Goal: Find contact information: Find contact information

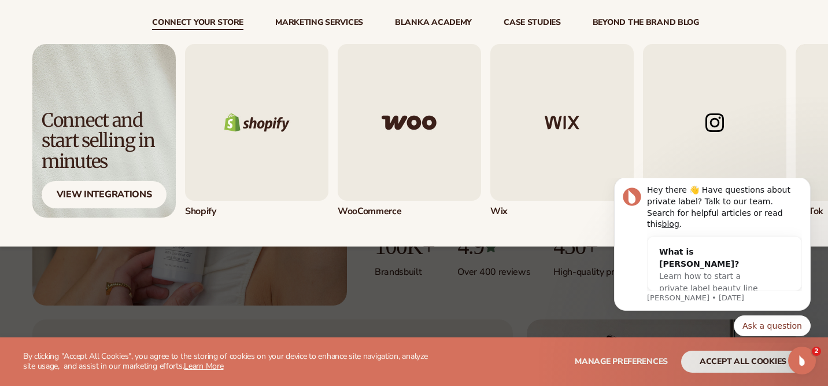
scroll to position [163, 0]
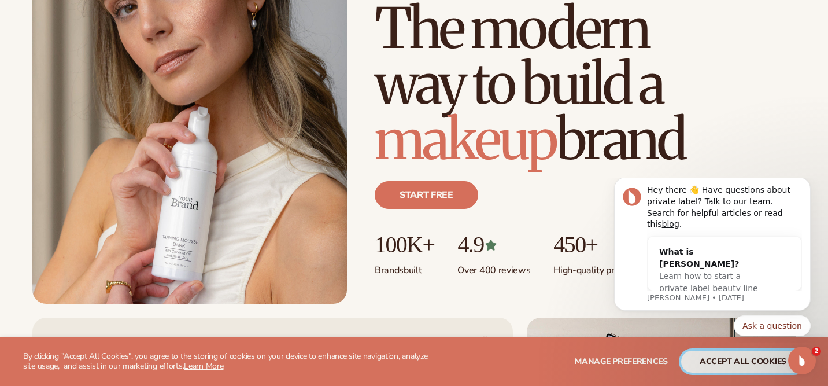
click at [703, 356] on button "accept all cookies" at bounding box center [743, 362] width 124 height 22
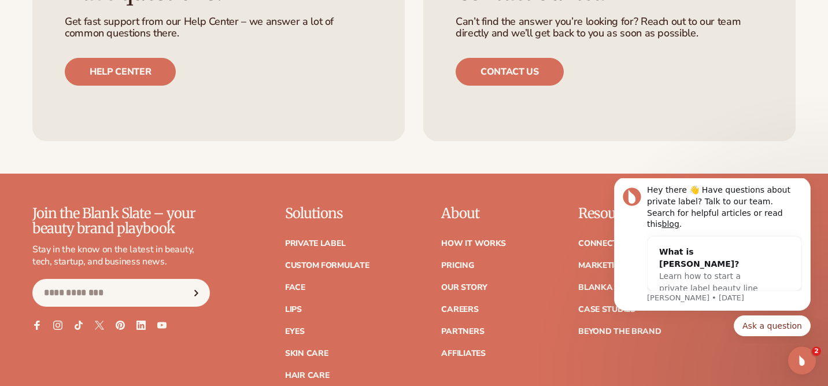
scroll to position [4714, 0]
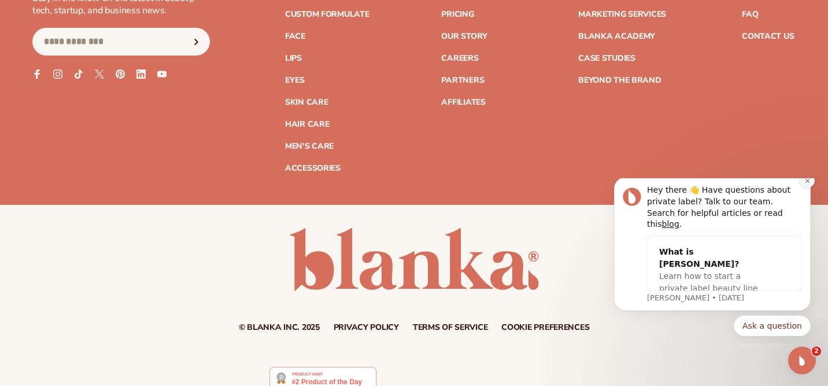
click at [810, 184] on icon "Dismiss notification" at bounding box center [808, 181] width 6 height 6
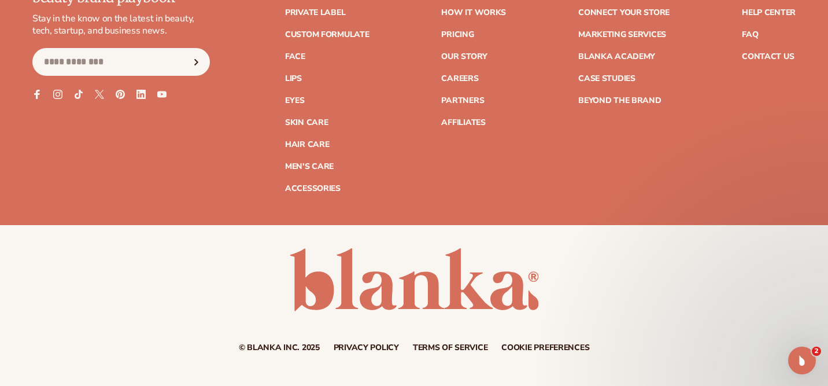
scroll to position [4684, 0]
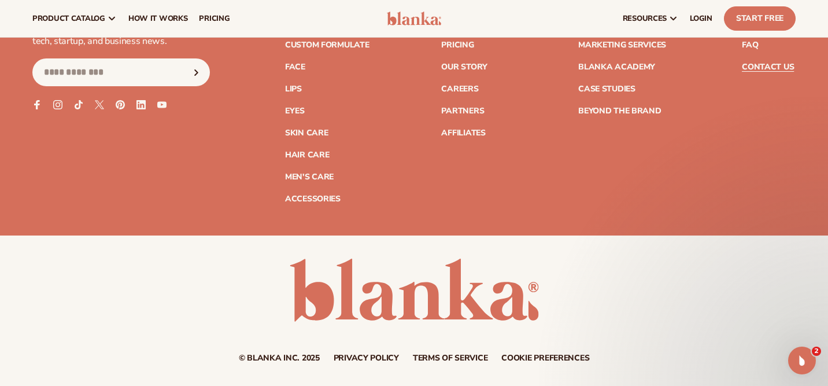
click at [780, 63] on link "Contact Us" at bounding box center [768, 67] width 52 height 8
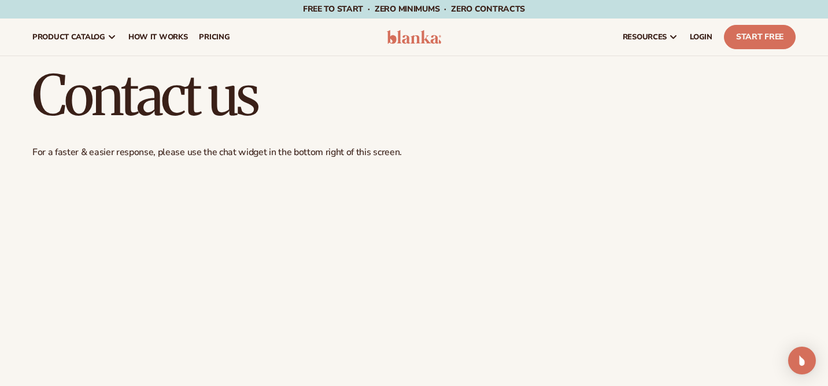
scroll to position [25, 0]
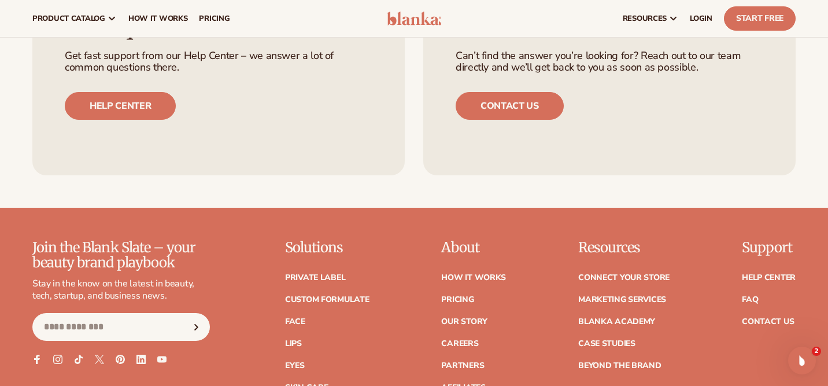
scroll to position [4426, 0]
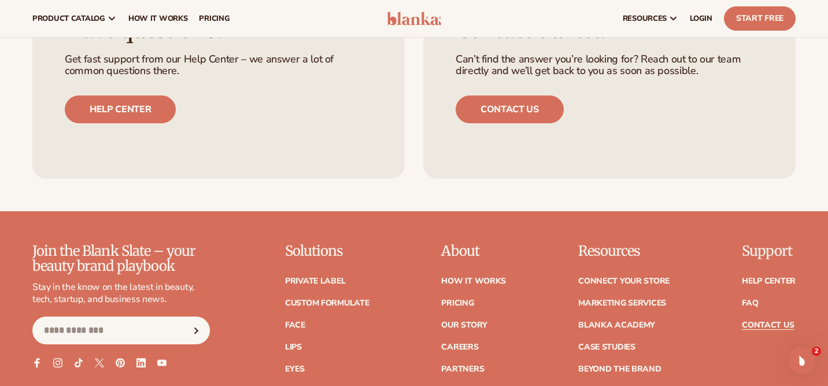
click at [756, 321] on link "Contact Us" at bounding box center [768, 325] width 52 height 8
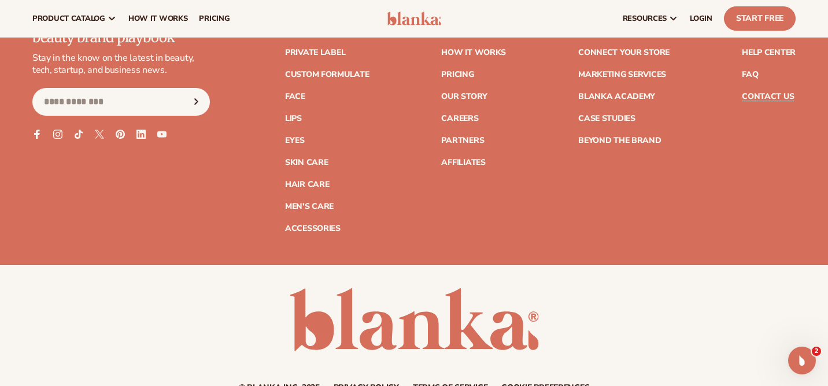
scroll to position [1065, 0]
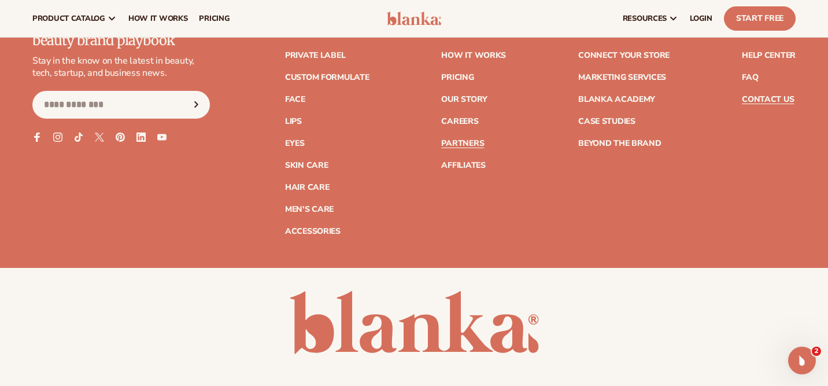
click at [466, 142] on link "Partners" at bounding box center [462, 143] width 43 height 8
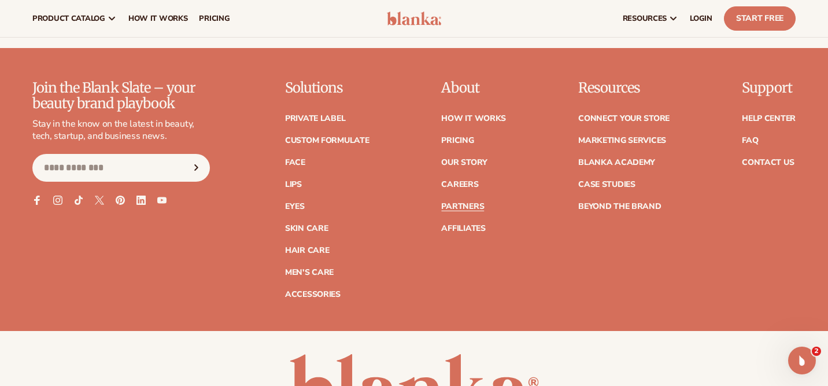
scroll to position [2045, 0]
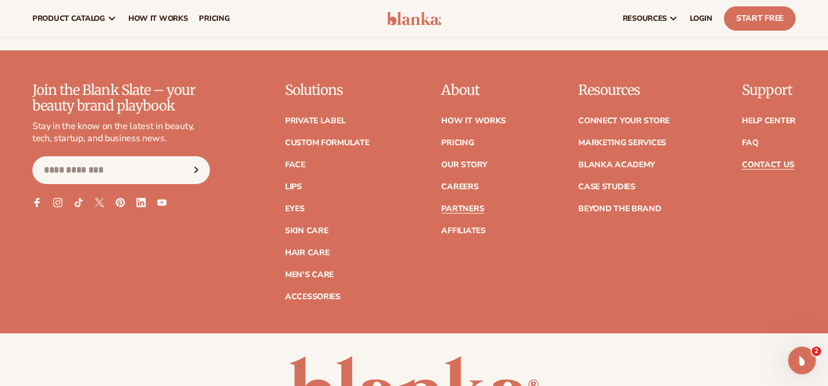
click at [764, 167] on link "Contact Us" at bounding box center [768, 165] width 52 height 8
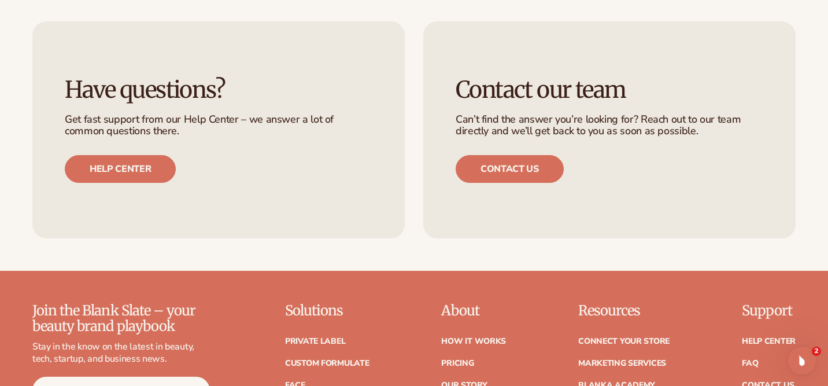
scroll to position [781, 0]
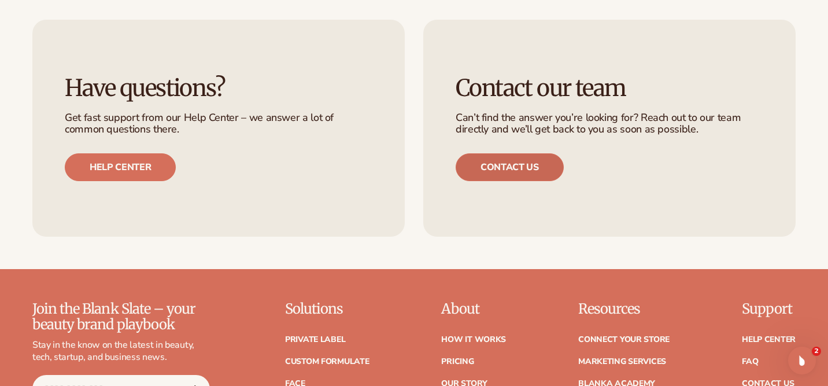
click at [528, 166] on link "Contact us" at bounding box center [510, 167] width 108 height 28
